Goal: Transaction & Acquisition: Purchase product/service

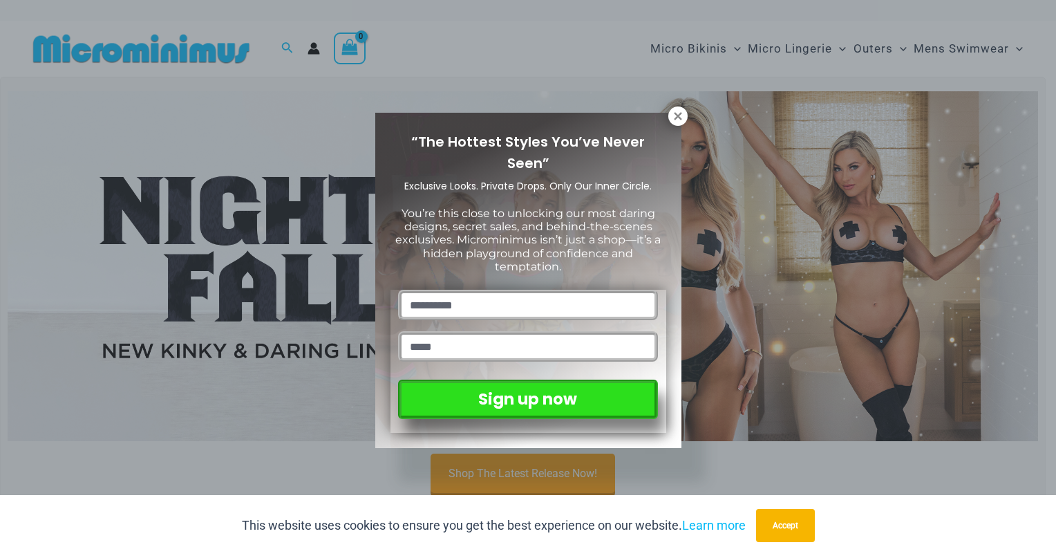
click at [525, 290] on input "text" at bounding box center [527, 305] width 259 height 30
type input "**"
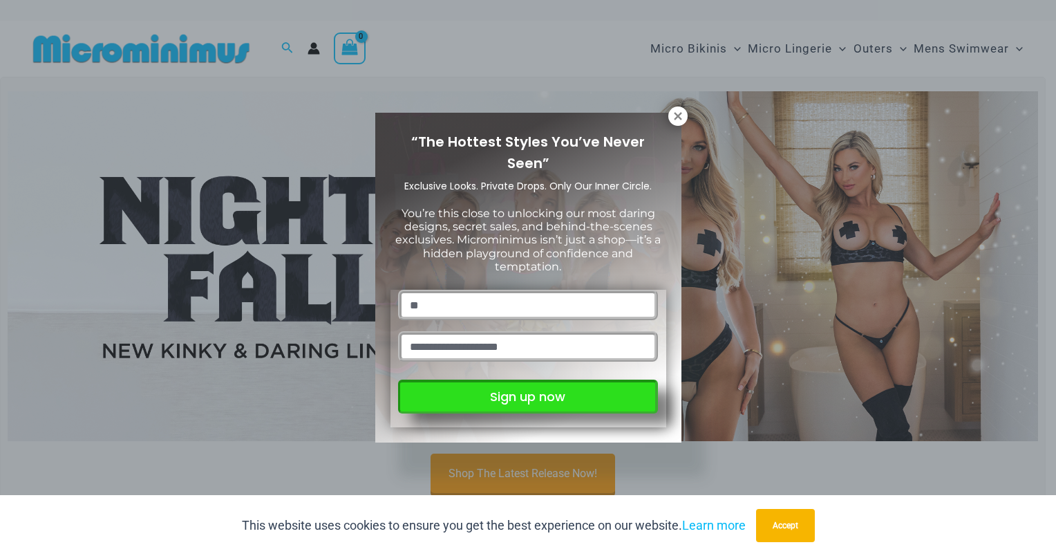
type input "**********"
click at [529, 390] on button "Sign up now" at bounding box center [527, 396] width 259 height 34
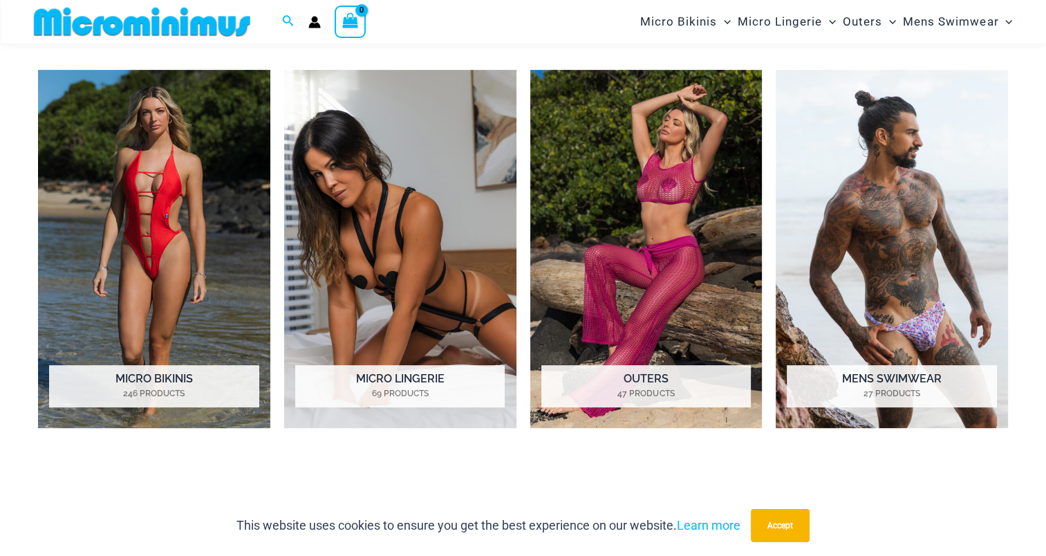
scroll to position [610, 0]
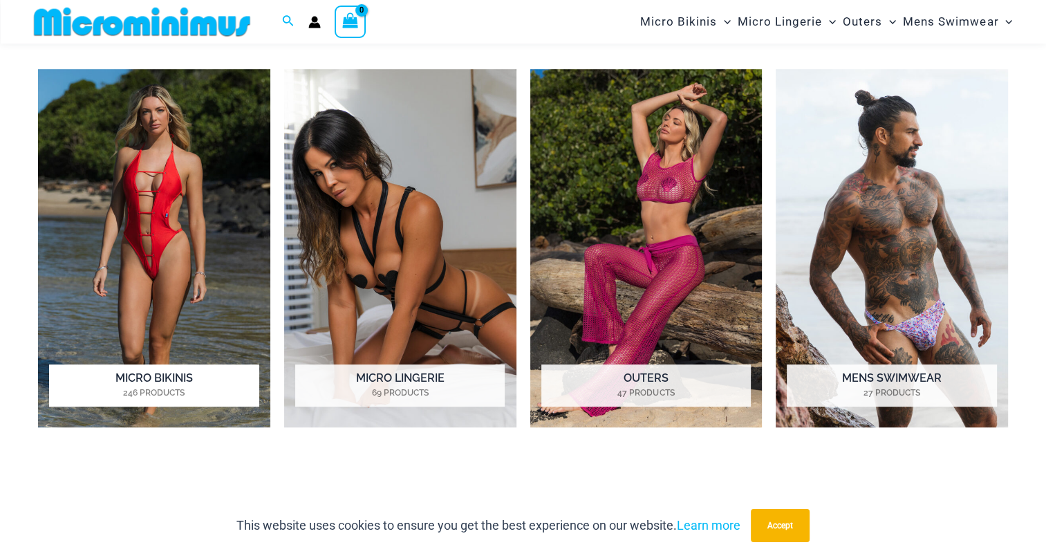
click at [134, 380] on h2 "Micro Bikinis 246 Products" at bounding box center [153, 385] width 209 height 43
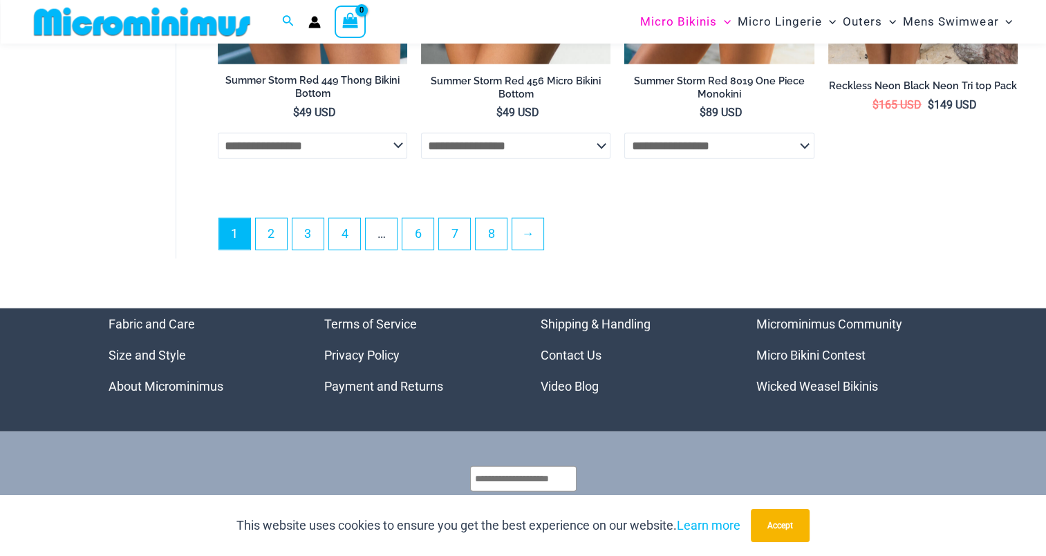
scroll to position [3682, 0]
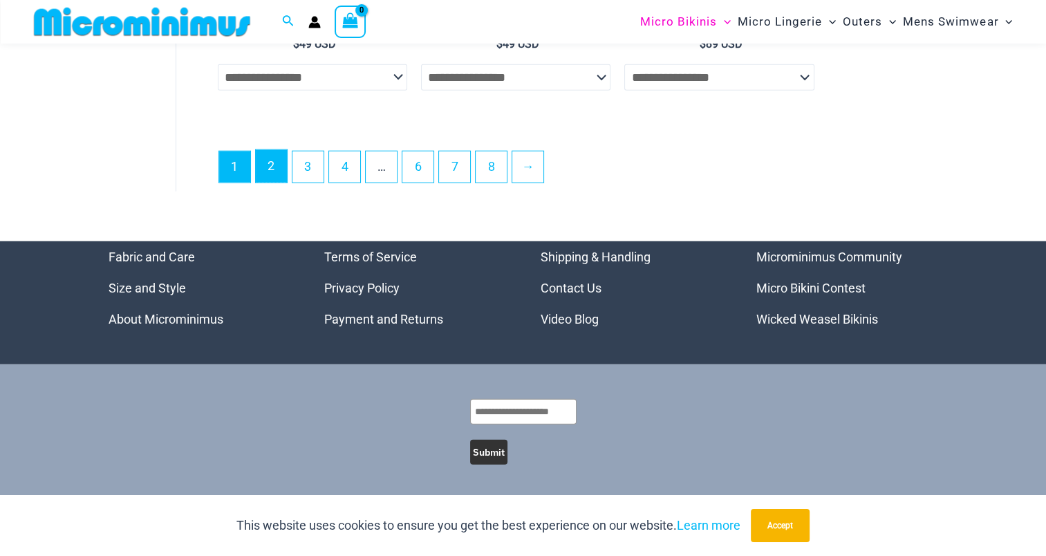
click at [275, 174] on link "2" at bounding box center [271, 166] width 31 height 32
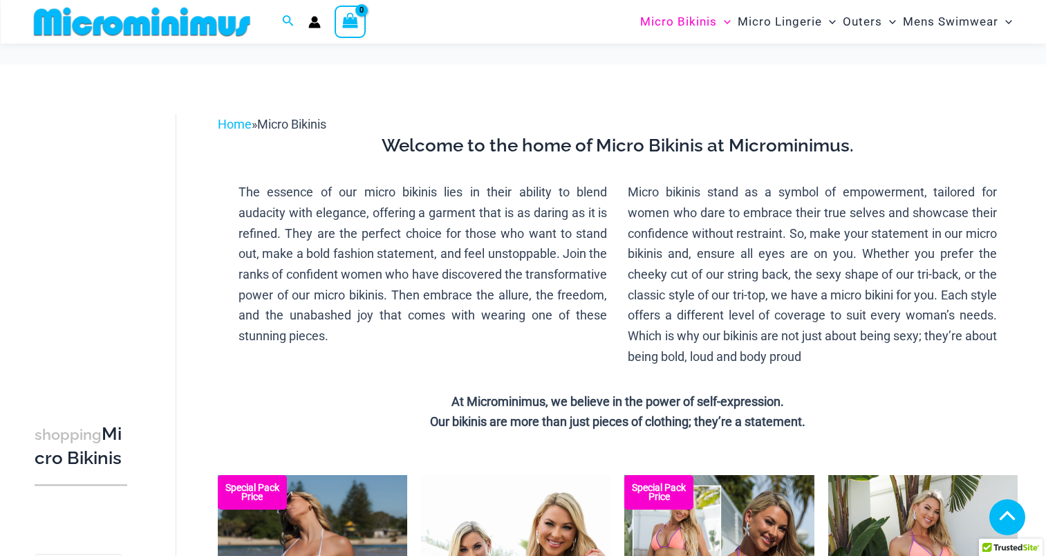
scroll to position [3682, 0]
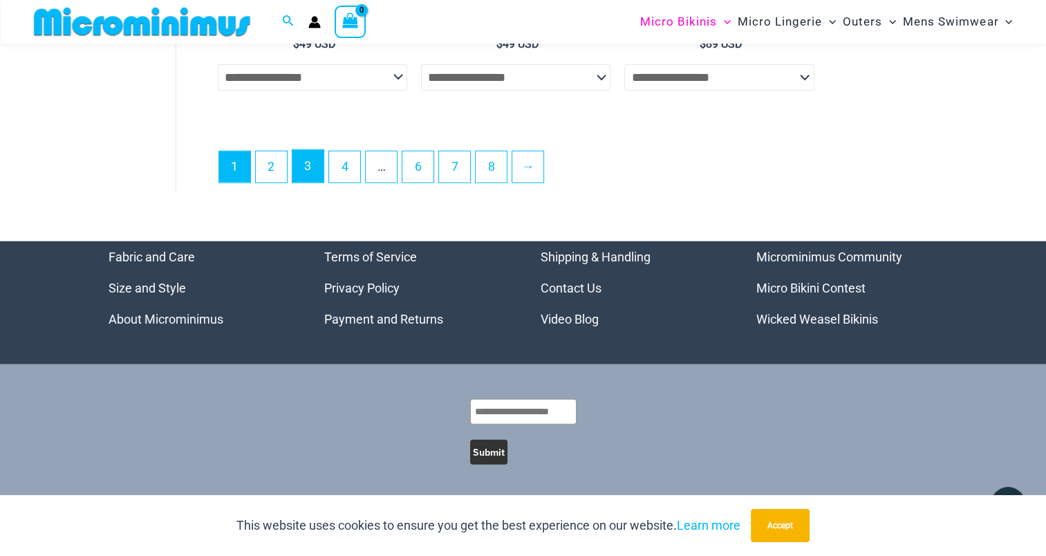
click at [302, 167] on link "3" at bounding box center [307, 166] width 31 height 32
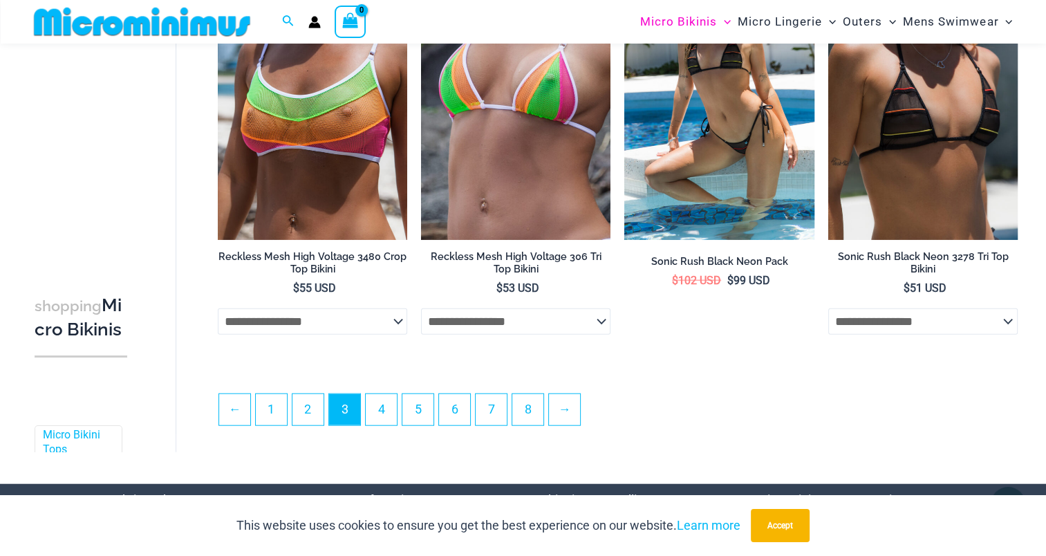
scroll to position [3168, 0]
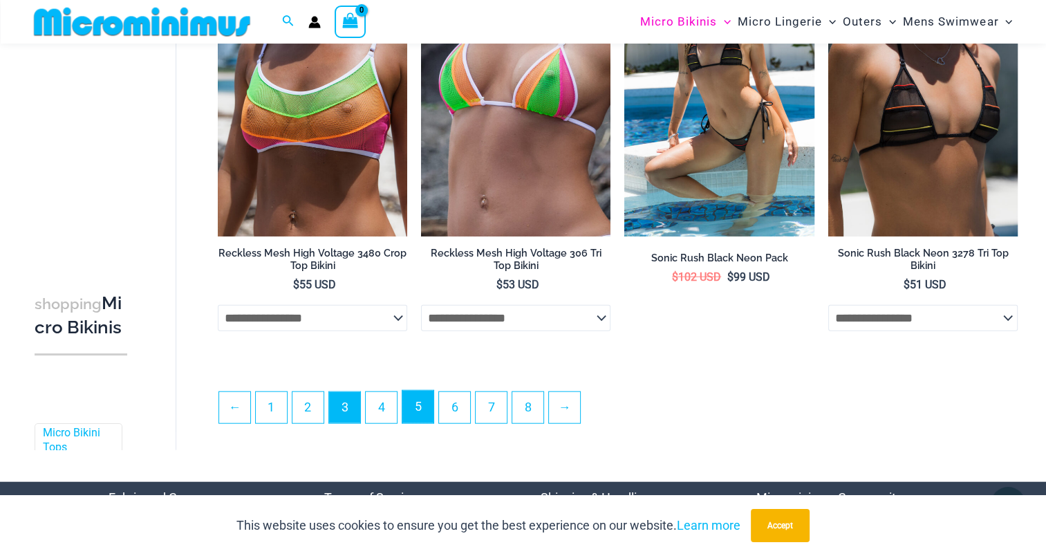
click at [425, 406] on link "5" at bounding box center [417, 407] width 31 height 32
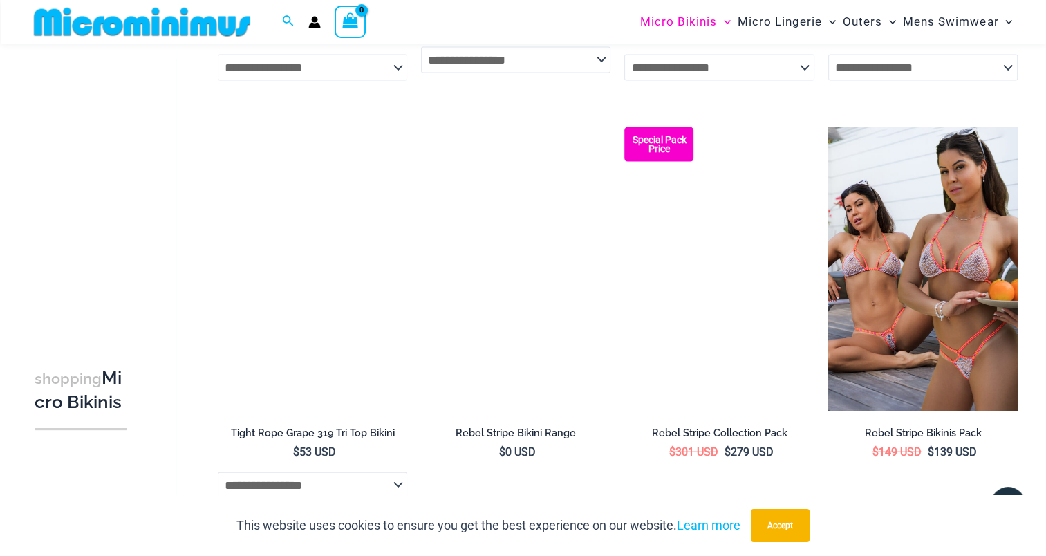
scroll to position [3167, 0]
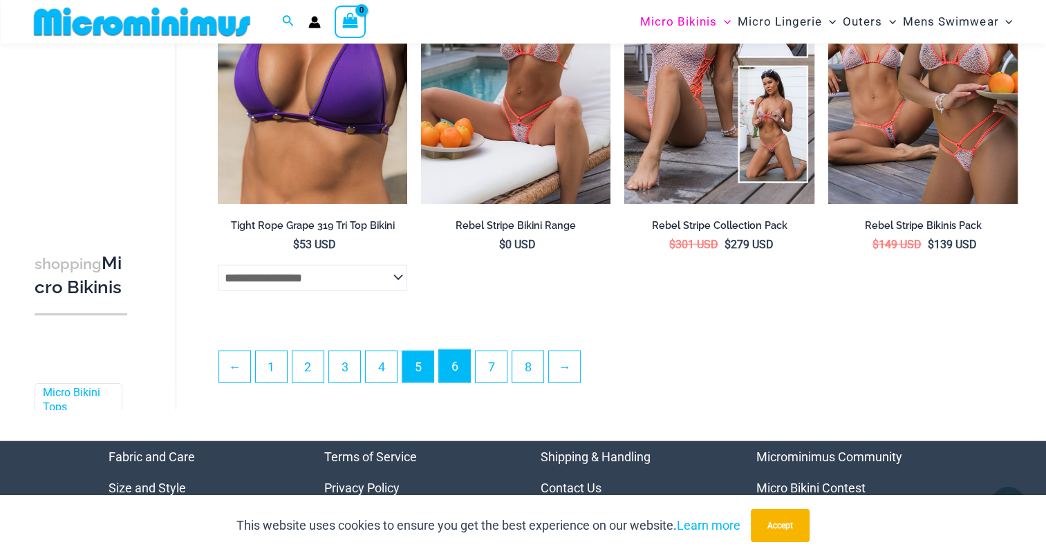
click at [460, 371] on link "6" at bounding box center [454, 366] width 31 height 32
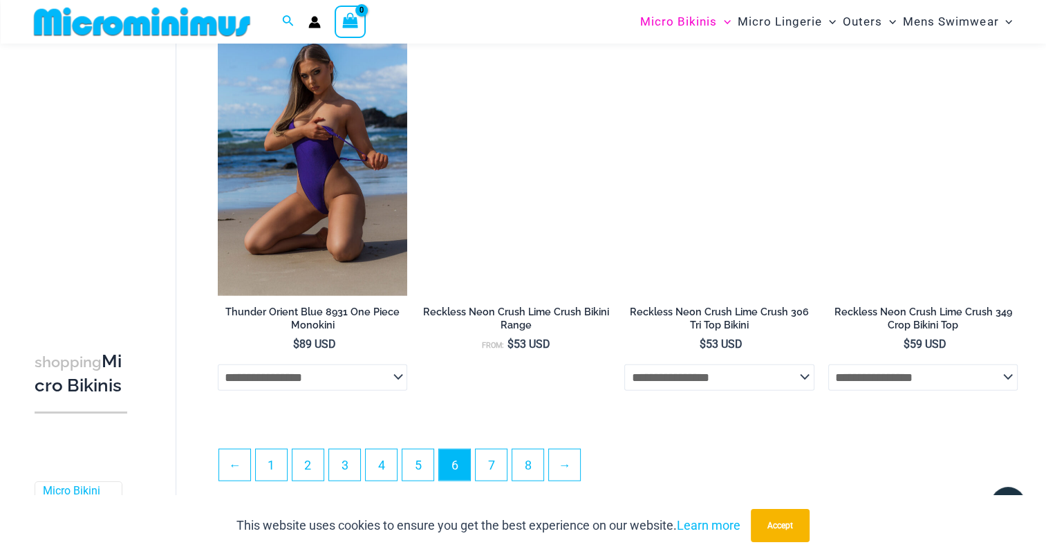
scroll to position [3099, 0]
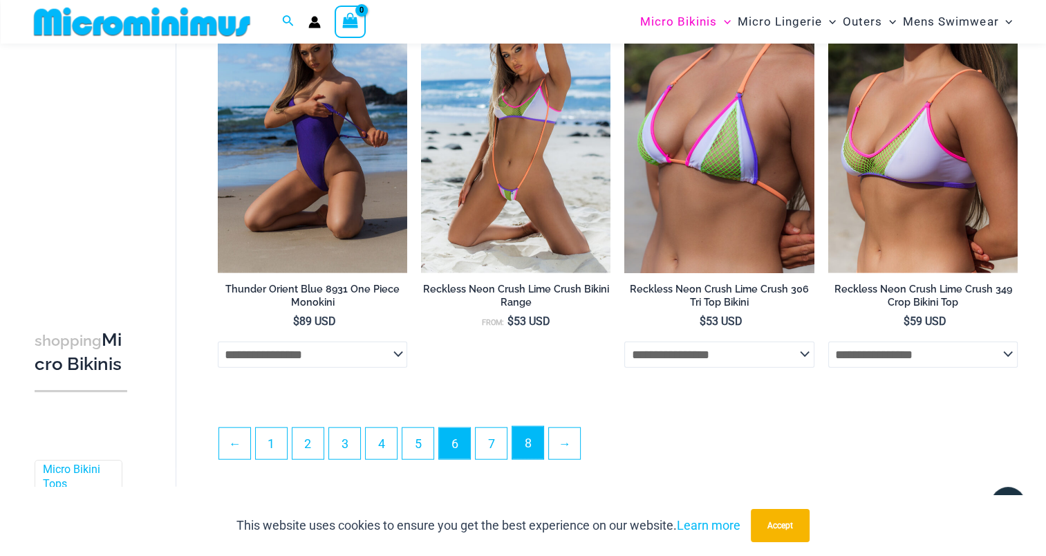
click at [529, 451] on link "8" at bounding box center [527, 442] width 31 height 32
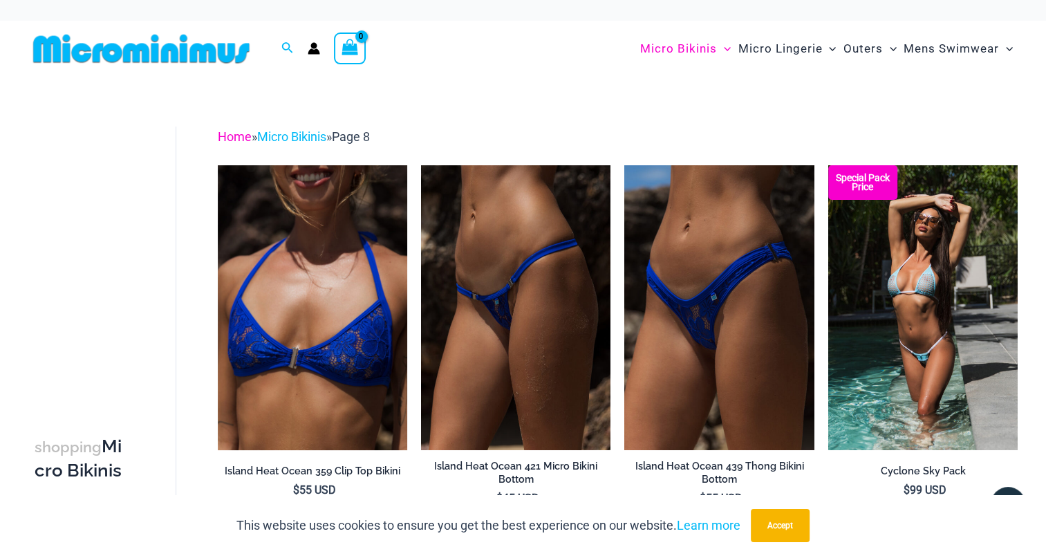
click at [237, 138] on link "Home" at bounding box center [235, 136] width 34 height 15
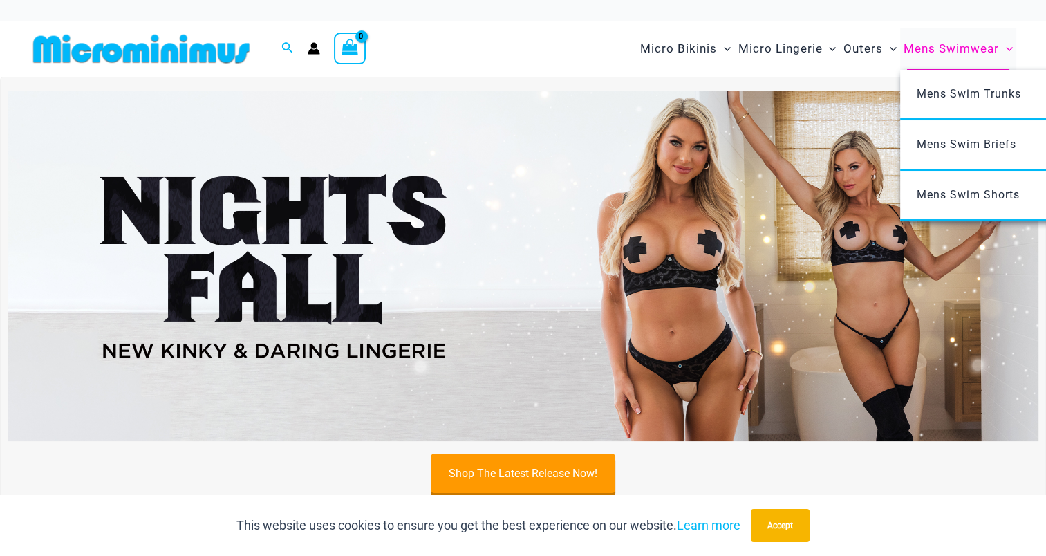
click at [941, 52] on span "Mens Swimwear" at bounding box center [950, 48] width 95 height 35
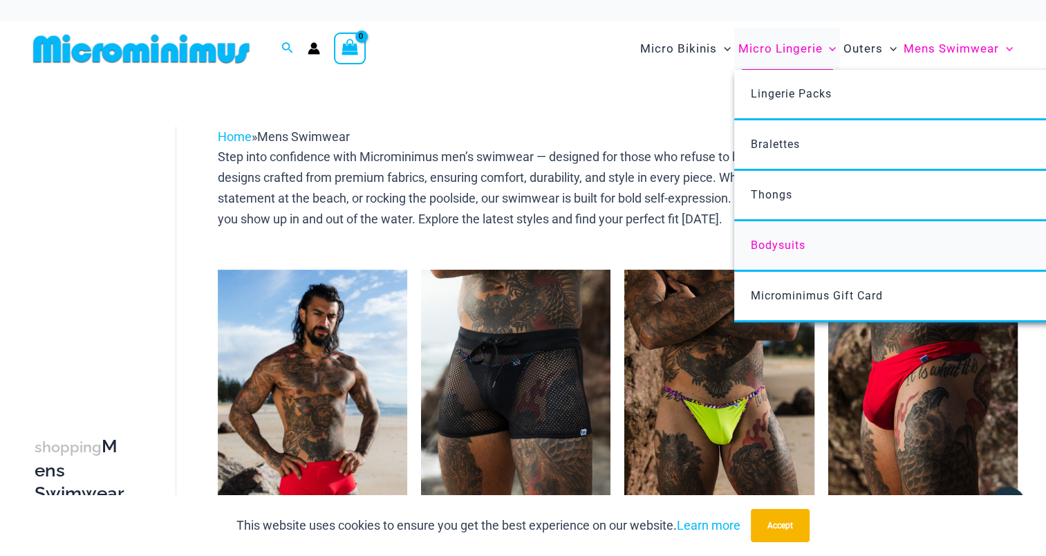
click at [785, 243] on span "Bodysuits" at bounding box center [778, 244] width 55 height 13
